Goal: Transaction & Acquisition: Download file/media

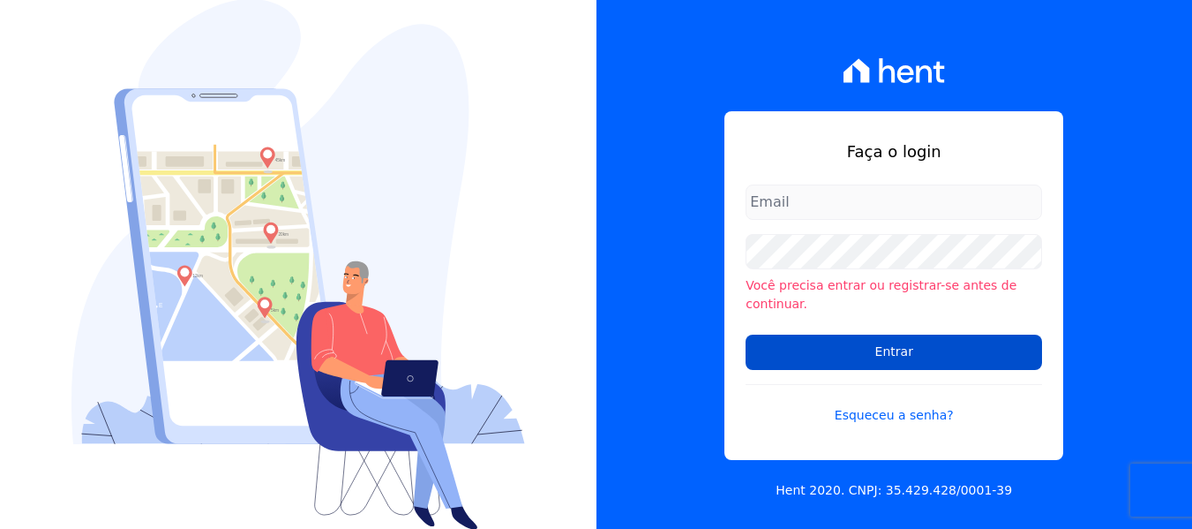
type input "[PERSON_NAME][EMAIL_ADDRESS][DOMAIN_NAME]"
click at [843, 335] on input "Entrar" at bounding box center [894, 351] width 297 height 35
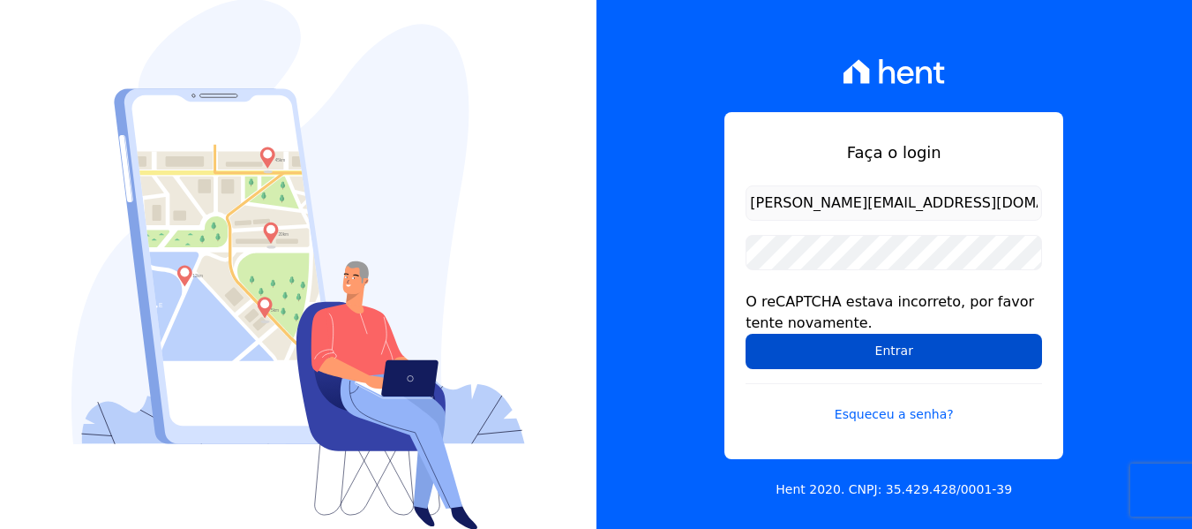
click at [783, 354] on input "Entrar" at bounding box center [894, 351] width 297 height 35
click at [769, 353] on input "Entrar" at bounding box center [894, 351] width 297 height 35
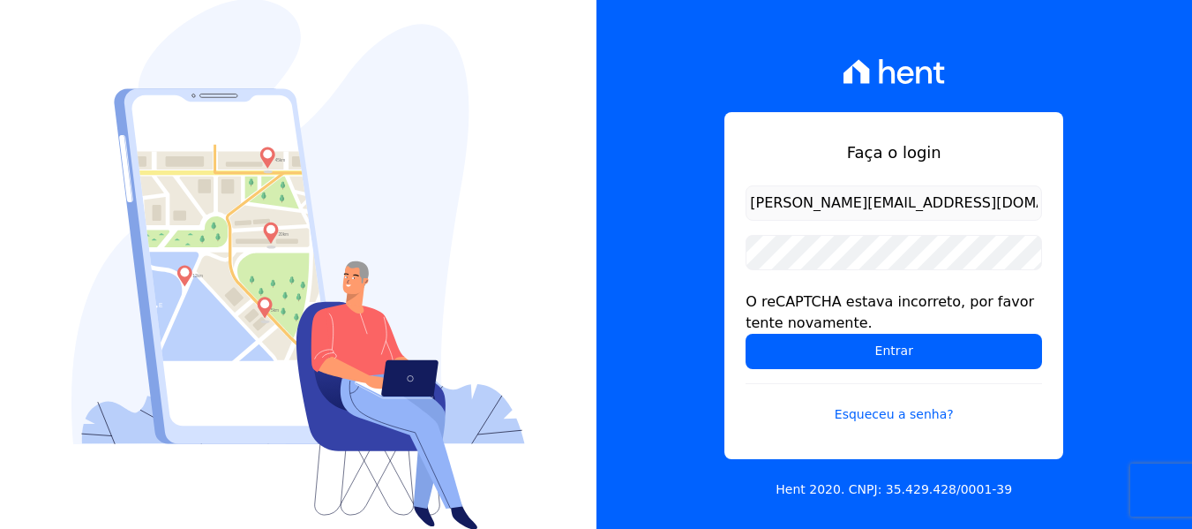
click at [699, 316] on div "Faça o login amanda.piquini@quattroconstrutora.com.br O reCAPTCHA estava incorr…" at bounding box center [895, 264] width 597 height 529
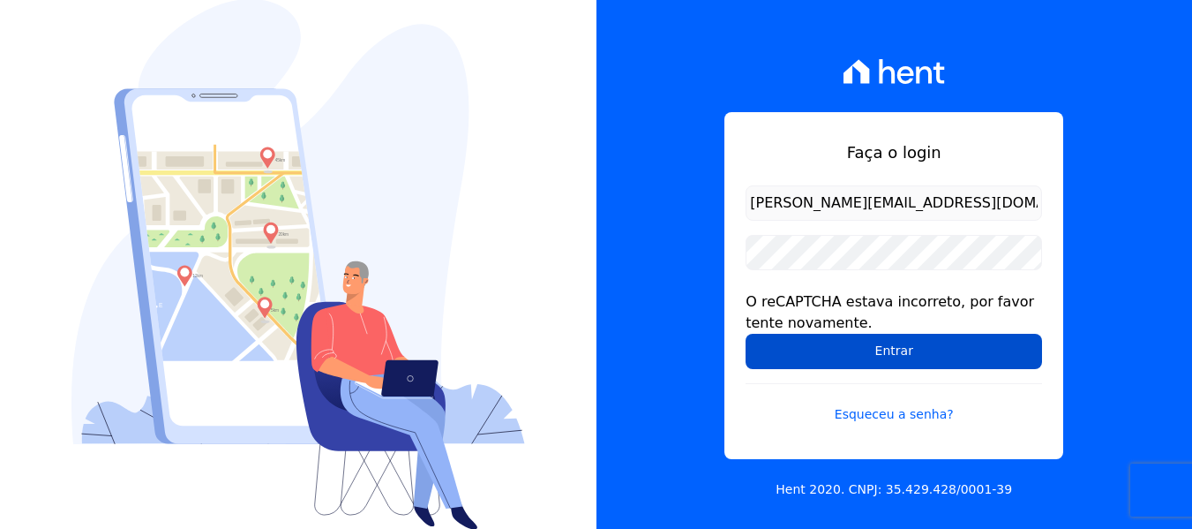
click at [771, 349] on input "Entrar" at bounding box center [894, 351] width 297 height 35
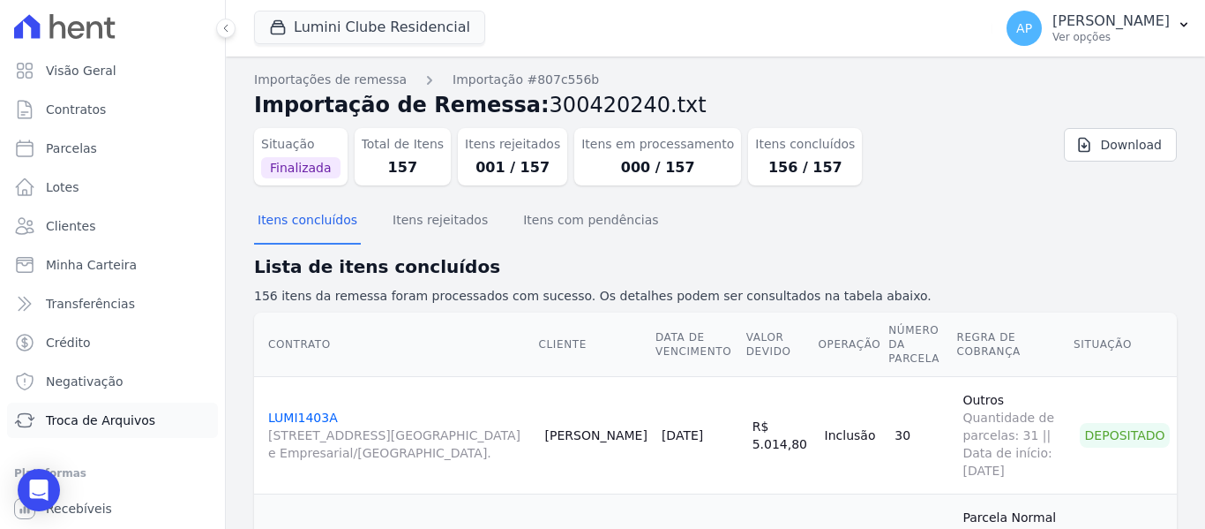
click at [115, 427] on span "Troca de Arquivos" at bounding box center [100, 420] width 109 height 18
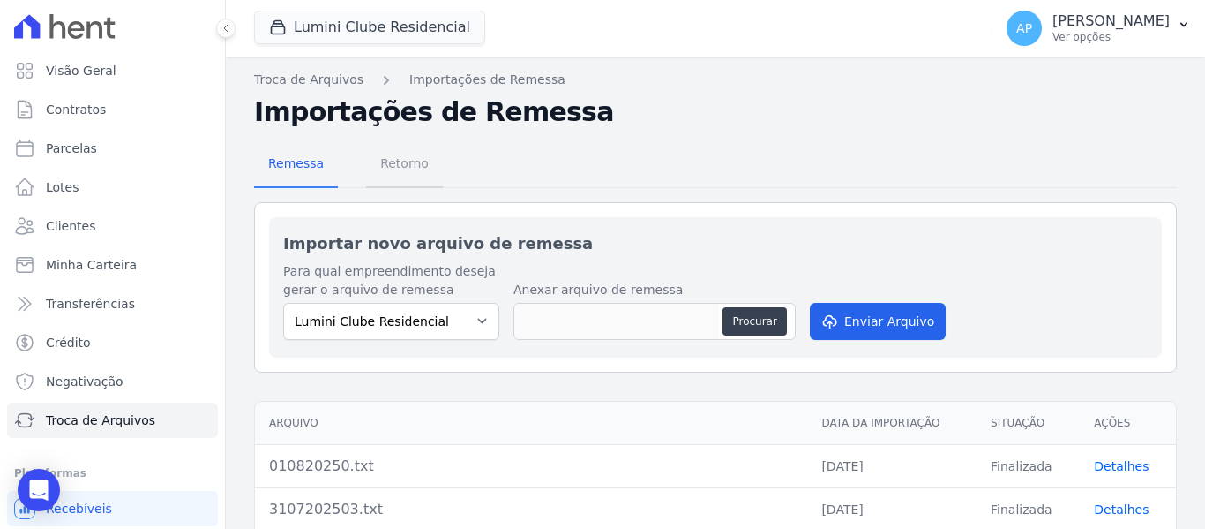
click at [380, 178] on span "Retorno" at bounding box center [405, 163] width 70 height 35
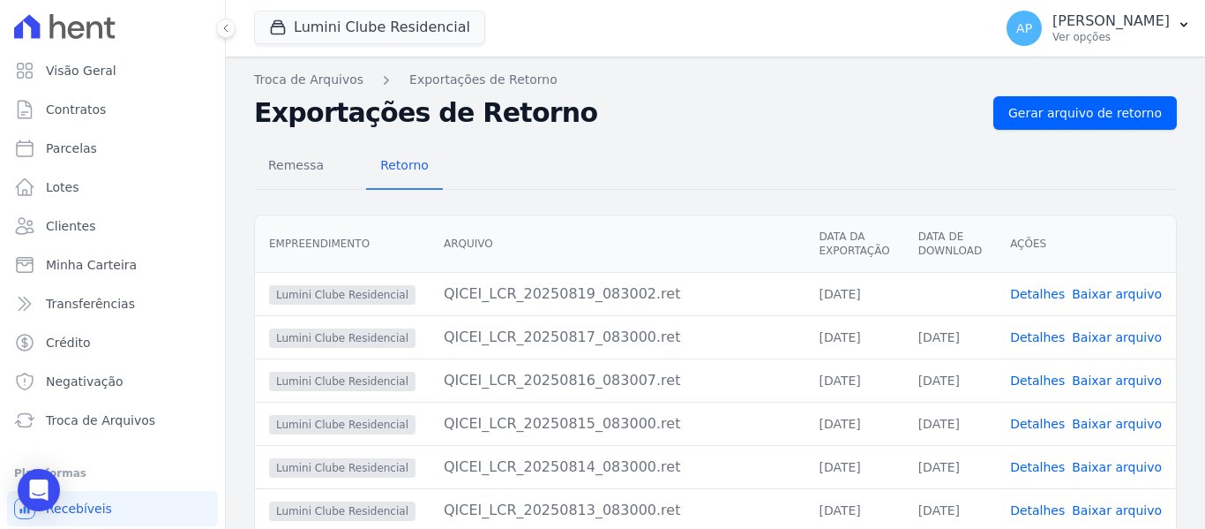
click at [1094, 289] on link "Baixar arquivo" at bounding box center [1117, 294] width 90 height 14
click at [325, 19] on button "Lumini Clube Residencial" at bounding box center [369, 28] width 231 height 34
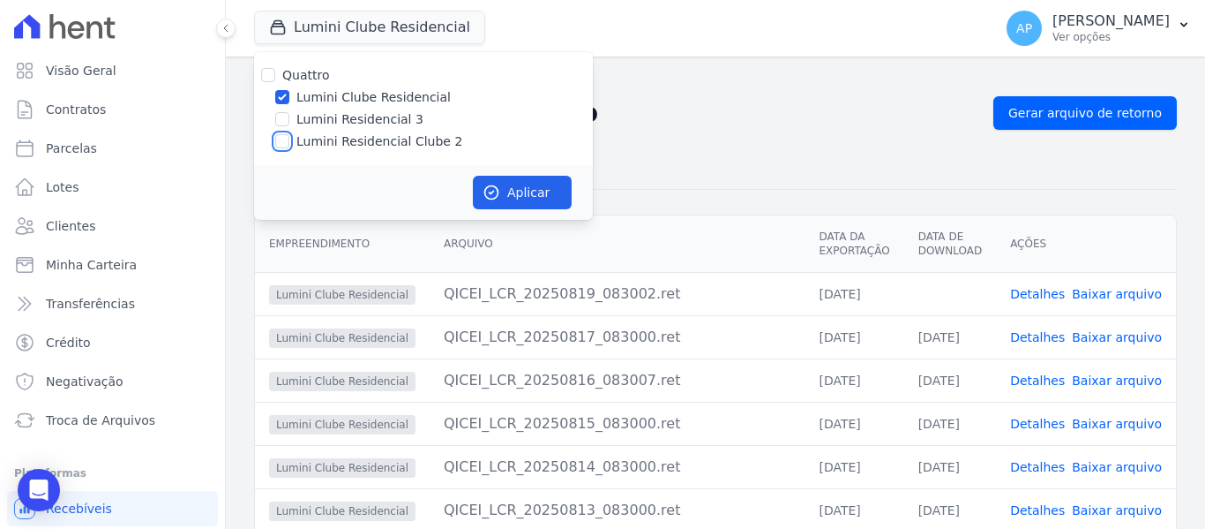
click at [285, 139] on input "Lumini Residencial Clube 2" at bounding box center [282, 141] width 14 height 14
checkbox input "true"
click at [287, 97] on input "Lumini Clube Residencial" at bounding box center [282, 97] width 14 height 14
checkbox input "false"
click at [533, 189] on button "Aplicar" at bounding box center [522, 193] width 99 height 34
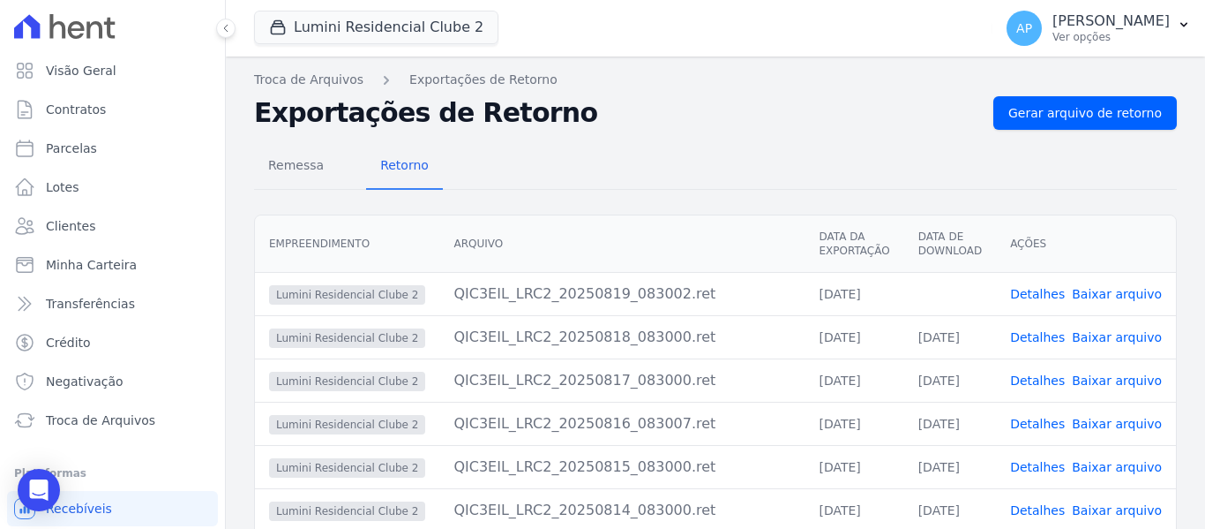
click at [1105, 297] on link "Baixar arquivo" at bounding box center [1117, 294] width 90 height 14
